Goal: Transaction & Acquisition: Book appointment/travel/reservation

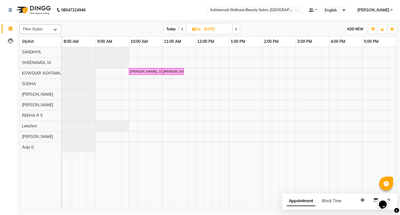
scroll to position [0, 99]
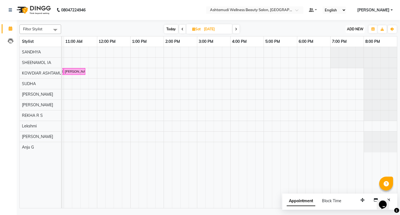
click at [355, 29] on span "ADD NEW" at bounding box center [355, 29] width 16 height 4
click at [351, 40] on button "Add Appointment" at bounding box center [343, 39] width 44 height 7
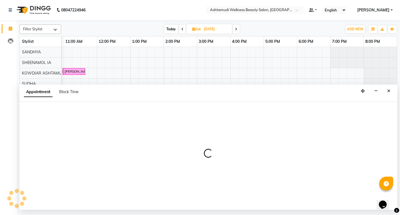
select select "540"
select select "tentative"
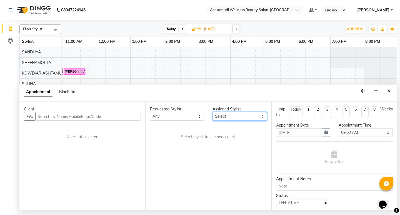
click at [254, 117] on select "Select [PERSON_NAME] Anju G KOWDIAR ASHTAMUDI [PERSON_NAME] R S [PERSON_NAME] […" at bounding box center [240, 116] width 54 height 9
select select "27461"
click at [213, 112] on select "Select [PERSON_NAME] Anju G KOWDIAR ASHTAMUDI [PERSON_NAME] R S [PERSON_NAME] […" at bounding box center [240, 116] width 54 height 9
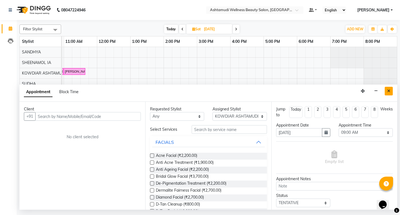
click at [387, 93] on button "Close" at bounding box center [389, 91] width 8 height 9
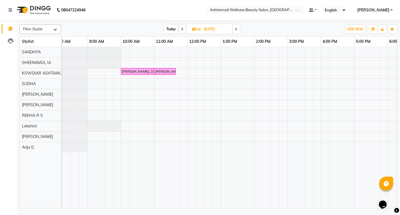
scroll to position [0, 0]
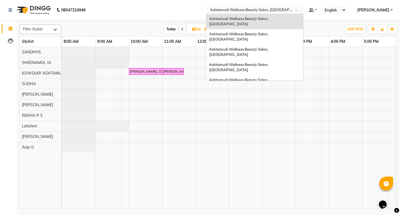
click at [303, 11] on div at bounding box center [254, 11] width 97 height 6
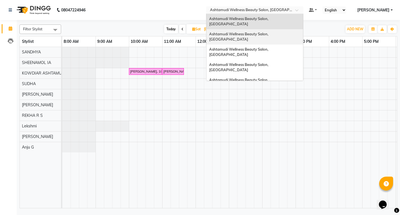
click at [269, 32] on span "Ashtamudi Wellness Beauty Salon, [GEOGRAPHIC_DATA]" at bounding box center [239, 37] width 60 height 10
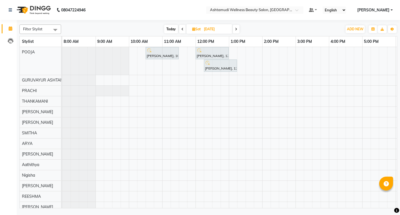
click at [206, 31] on input "[DATE]" at bounding box center [216, 29] width 28 height 8
select select "9"
select select "2025"
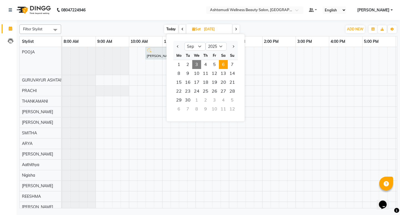
click at [198, 62] on span "3" at bounding box center [196, 64] width 9 height 9
type input "03-09-2025"
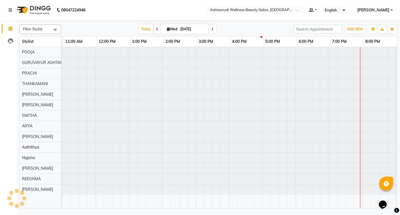
scroll to position [0, 99]
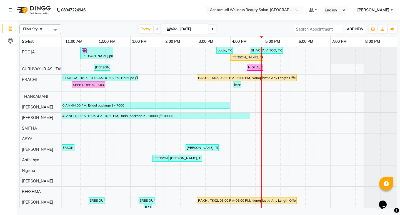
click at [354, 30] on span "ADD NEW" at bounding box center [355, 29] width 16 height 4
click at [338, 40] on button "Add Appointment" at bounding box center [343, 39] width 44 height 7
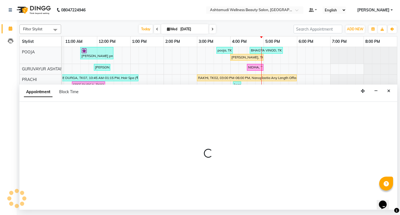
select select "540"
select select "tentative"
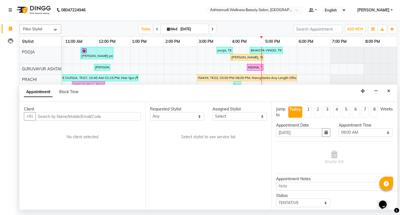
click at [85, 115] on input "text" at bounding box center [88, 116] width 106 height 9
click at [136, 117] on input "18/08/2025" at bounding box center [88, 116] width 106 height 9
type input "18/08/2025"
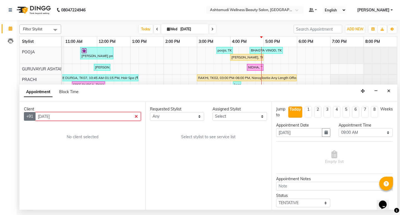
drag, startPoint x: 134, startPoint y: 116, endPoint x: 33, endPoint y: 119, distance: 101.4
click at [33, 119] on div "+91 18/08/2025" at bounding box center [82, 116] width 117 height 9
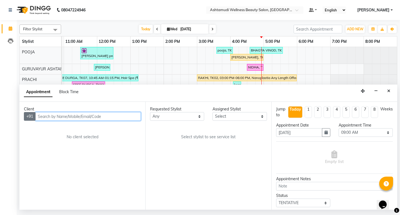
paste input "917558053281"
click at [43, 117] on input "917558053281" at bounding box center [76, 116] width 83 height 9
type input "7558053281"
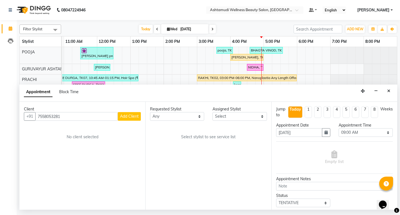
click at [130, 116] on span "Add Client" at bounding box center [129, 116] width 19 height 5
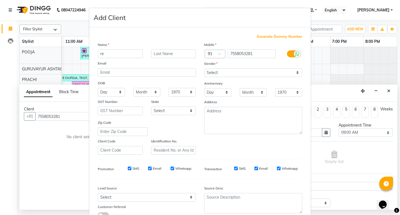
type input "r"
type input "REGINA"
click at [236, 72] on select "Select Male Female Other Prefer Not To Say" at bounding box center [253, 72] width 98 height 9
select select "female"
click at [204, 68] on select "Select Male Female Other Prefer Not To Say" at bounding box center [253, 72] width 98 height 9
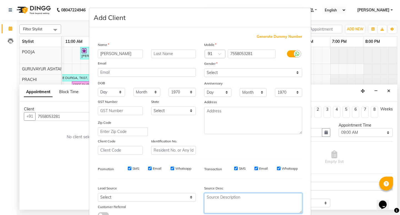
click at [218, 208] on textarea at bounding box center [253, 203] width 98 height 20
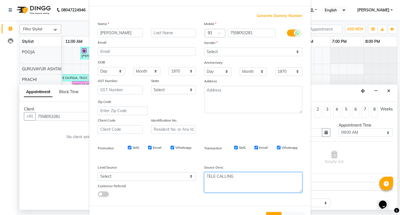
scroll to position [42, 0]
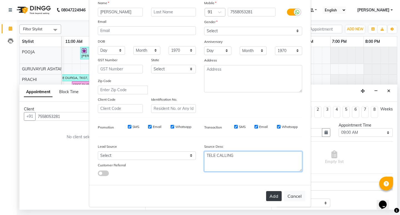
type textarea "TELE CALLING"
click at [273, 196] on button "Add" at bounding box center [274, 196] width 16 height 10
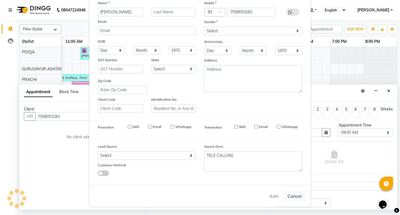
type input "75******81"
select select
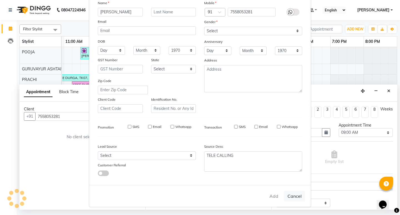
select select
checkbox input "false"
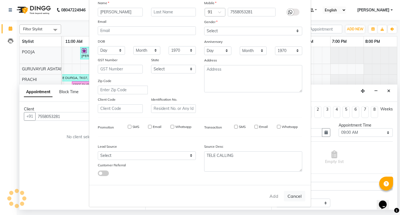
checkbox input "false"
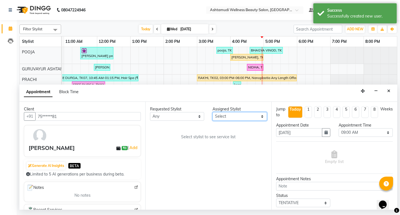
click at [231, 117] on select "Select Aathithya ANILA Anjana Das ARYA GURUVAYUR ASHTAMUDI NEETHU Nigisha POOJA…" at bounding box center [240, 116] width 54 height 9
select select "27526"
click at [213, 112] on select "Select Aathithya ANILA Anjana Das ARYA GURUVAYUR ASHTAMUDI NEETHU Nigisha POOJA…" at bounding box center [240, 116] width 54 height 9
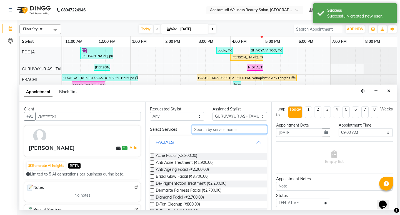
click at [216, 129] on input "text" at bounding box center [229, 129] width 75 height 9
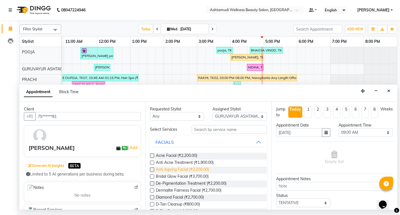
click at [186, 170] on span "Anti Ageing Facial (₹2,200.00)" at bounding box center [182, 169] width 53 height 7
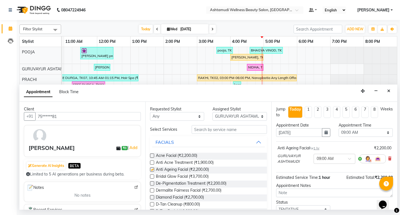
checkbox input "false"
click at [369, 130] on select "Select 09:00 AM 09:15 AM 09:30 AM 09:45 AM 10:00 AM 10:15 AM 10:30 AM 10:45 AM …" at bounding box center [366, 132] width 54 height 9
select select "1050"
click at [339, 128] on select "Select 09:00 AM 09:15 AM 09:30 AM 09:45 AM 10:00 AM 10:15 AM 10:30 AM 10:45 AM …" at bounding box center [366, 132] width 54 height 9
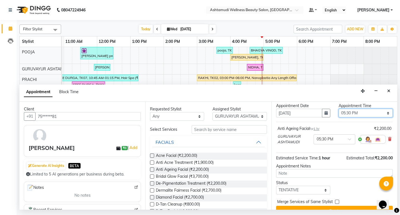
scroll to position [30, 0]
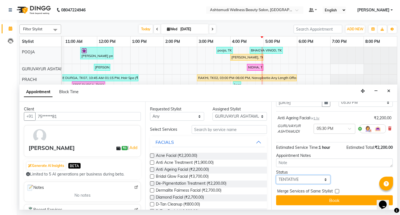
click at [316, 180] on select "Select TENTATIVE CONFIRM CHECK-IN UPCOMING" at bounding box center [303, 179] width 54 height 9
select select "confirm booking"
click at [276, 175] on select "Select TENTATIVE CONFIRM CHECK-IN UPCOMING" at bounding box center [303, 179] width 54 height 9
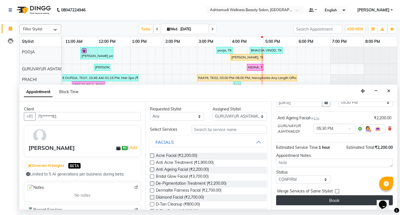
click at [341, 202] on button "Book" at bounding box center [334, 200] width 117 height 10
